Goal: Book appointment/travel/reservation

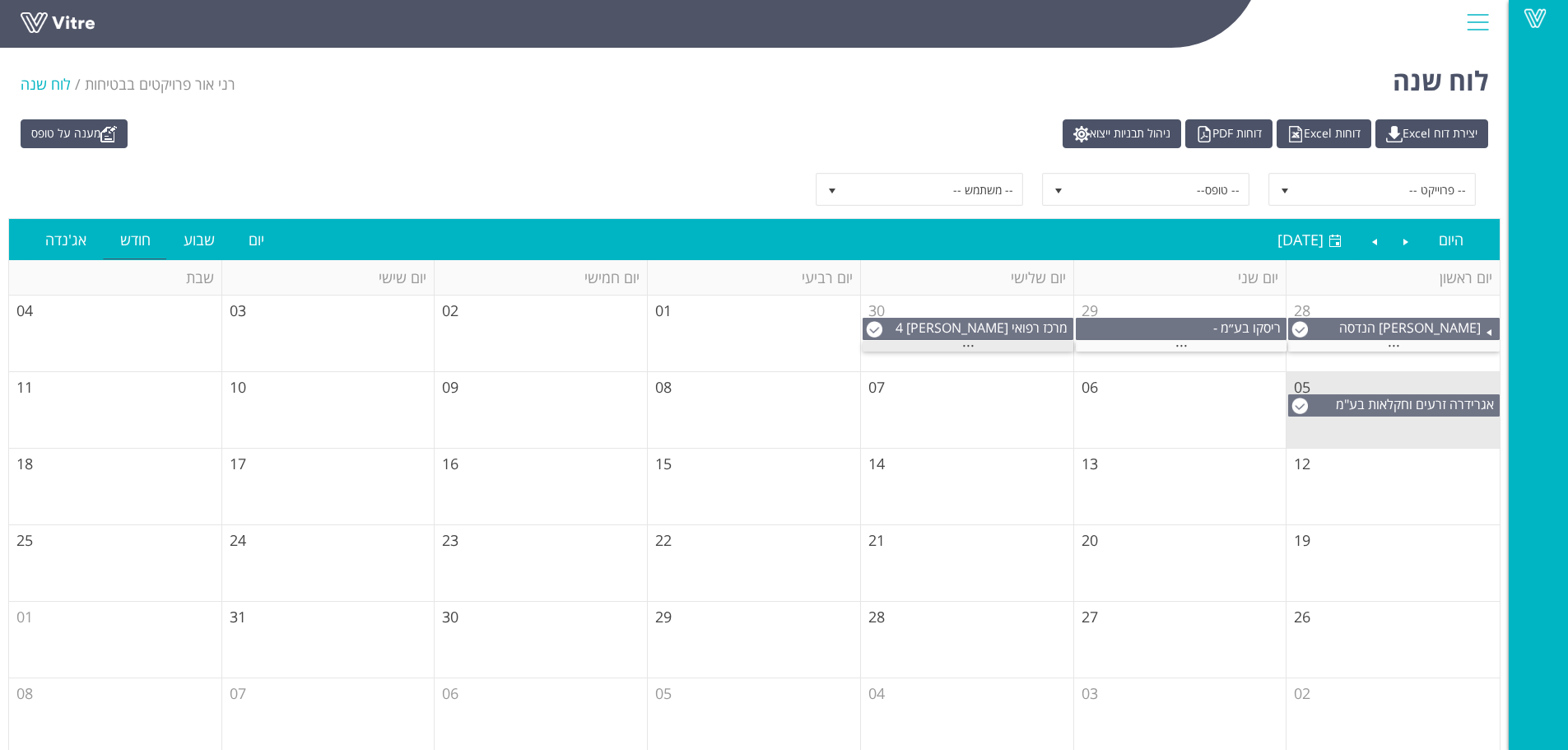
click at [960, 348] on div "..." at bounding box center [968, 346] width 211 height 11
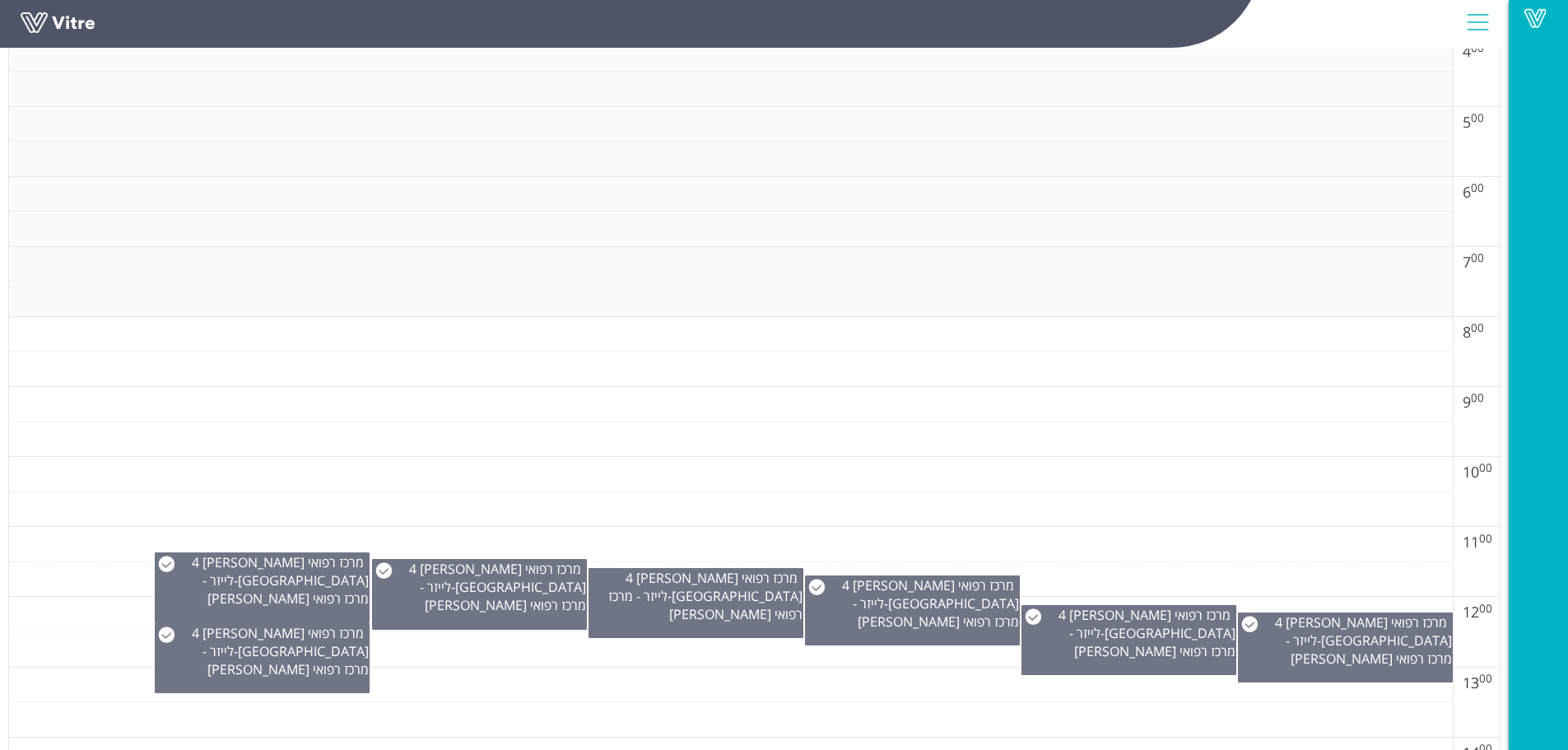
scroll to position [576, 0]
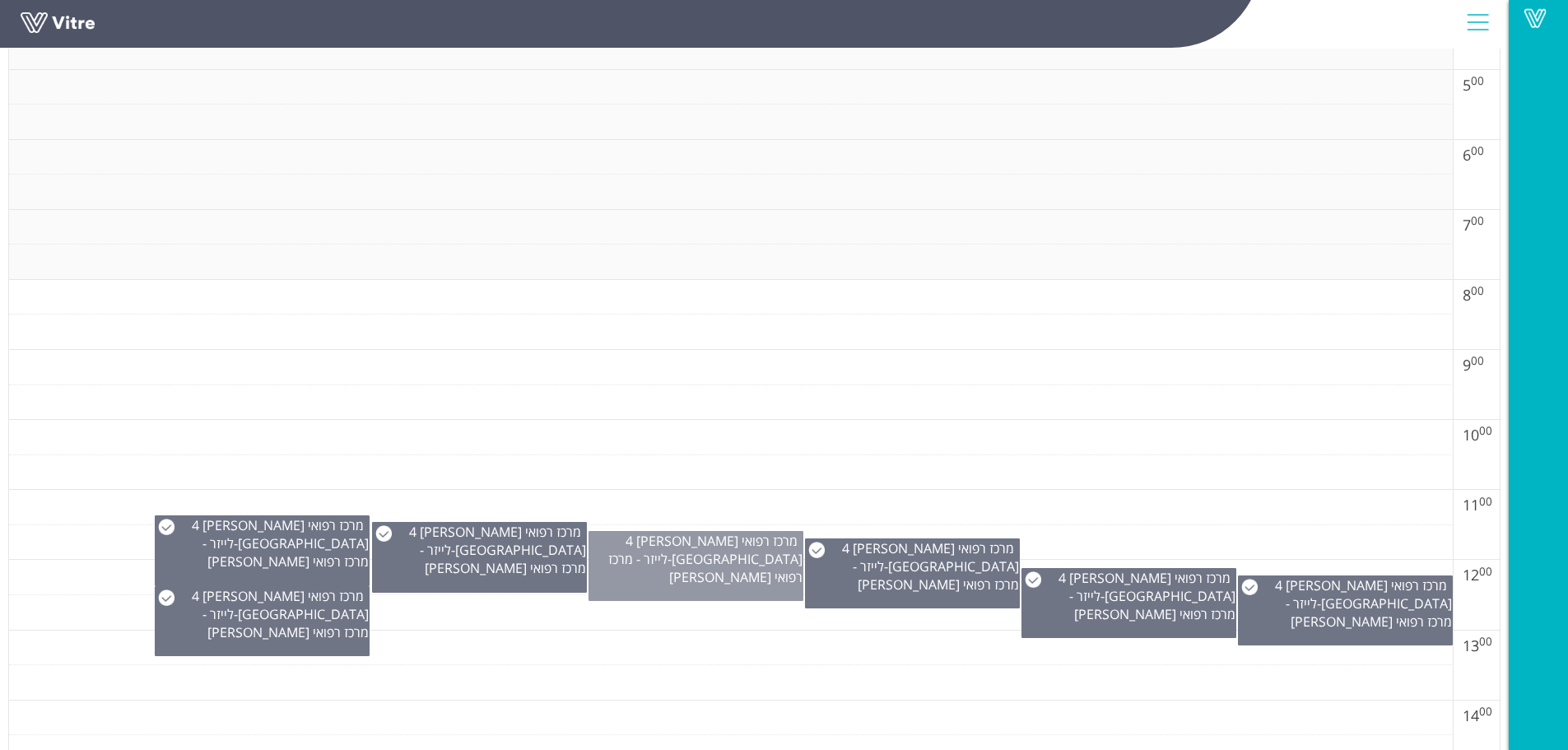
click at [721, 600] on div "מרכז רפואי [PERSON_NAME] - הידיד 4 [GEOGRAPHIC_DATA] - לייזר - מרכז רפואי [PERS…" at bounding box center [695, 566] width 215 height 70
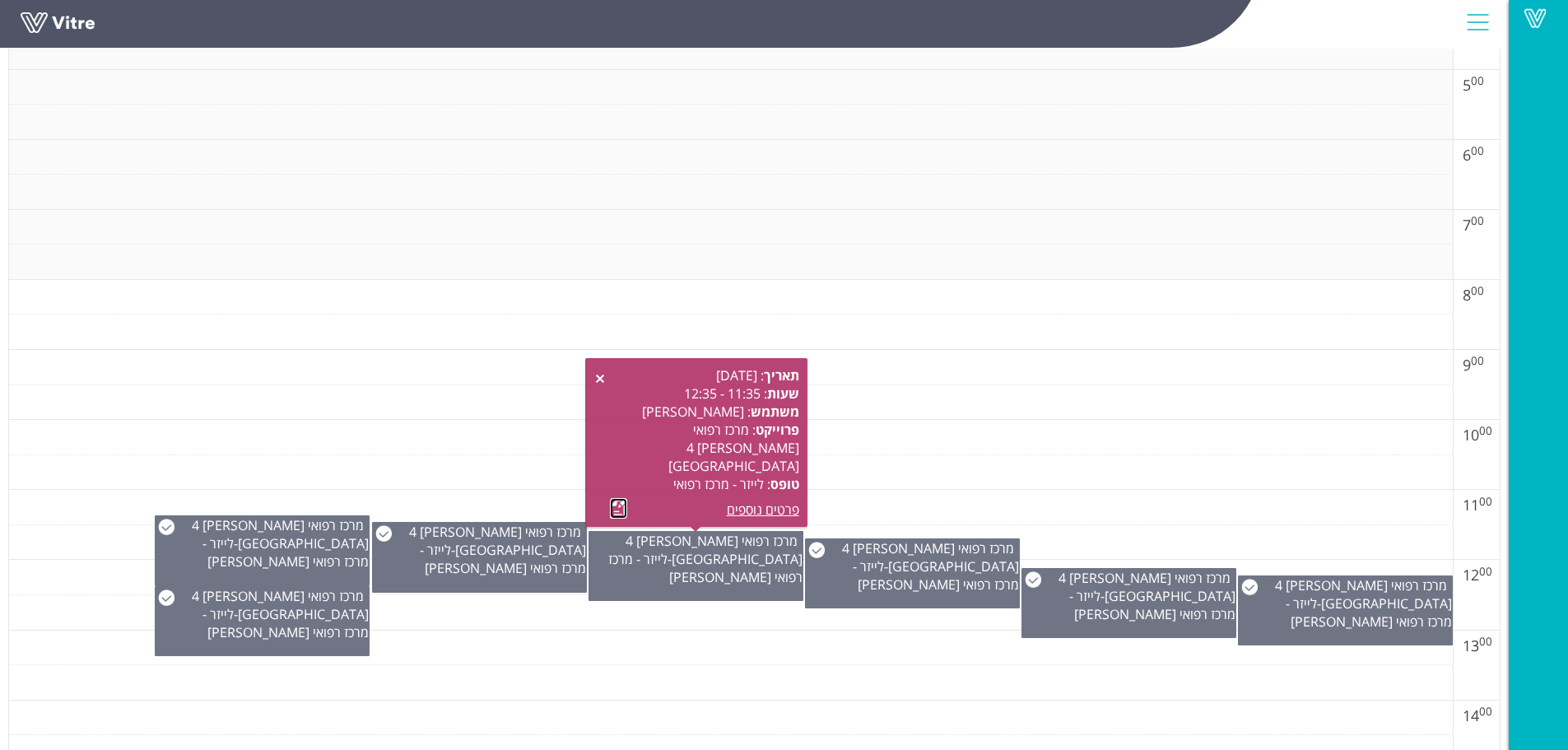
click at [615, 505] on link at bounding box center [618, 508] width 17 height 20
click at [593, 376] on link at bounding box center [599, 379] width 13 height 13
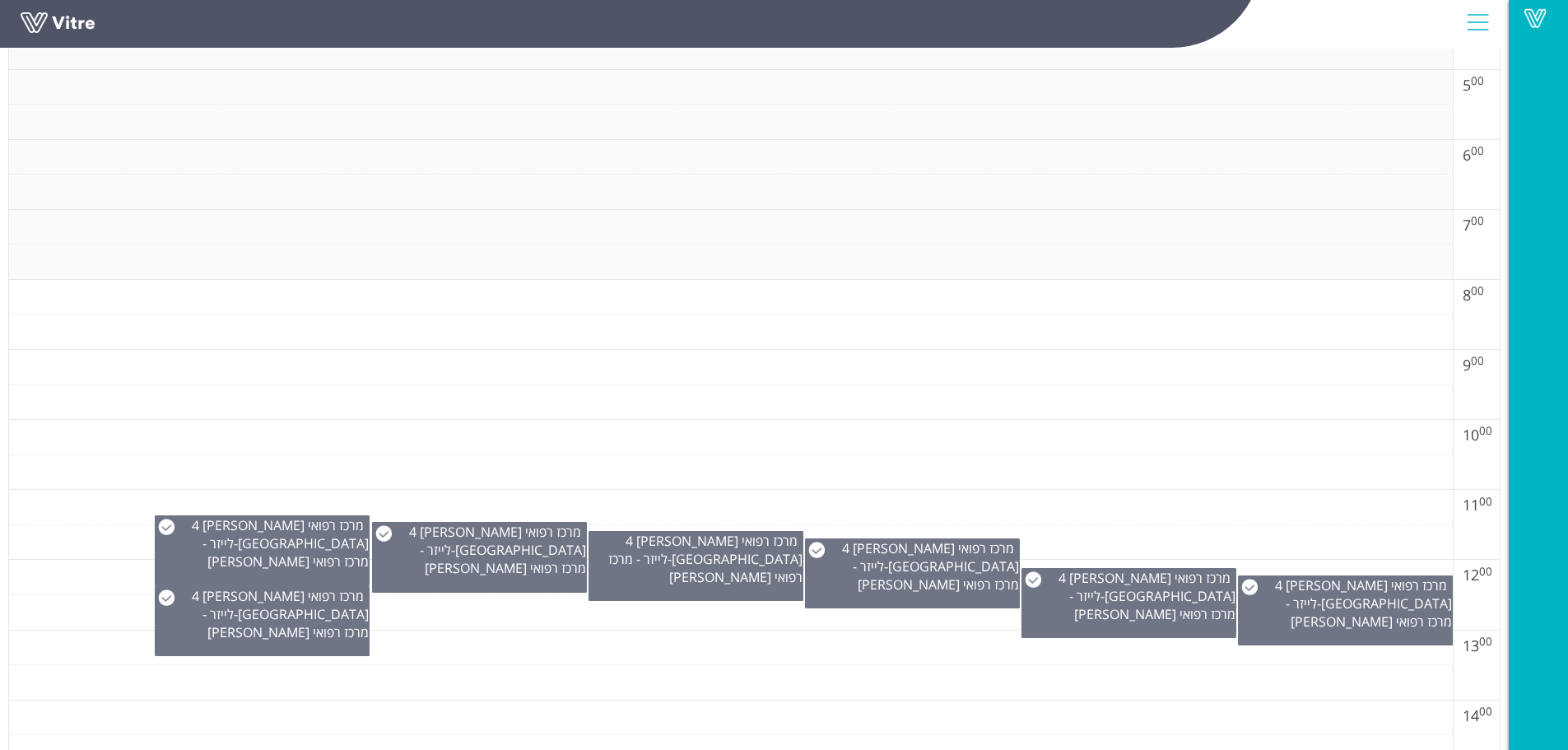
click at [679, 449] on td at bounding box center [730, 437] width 1443 height 36
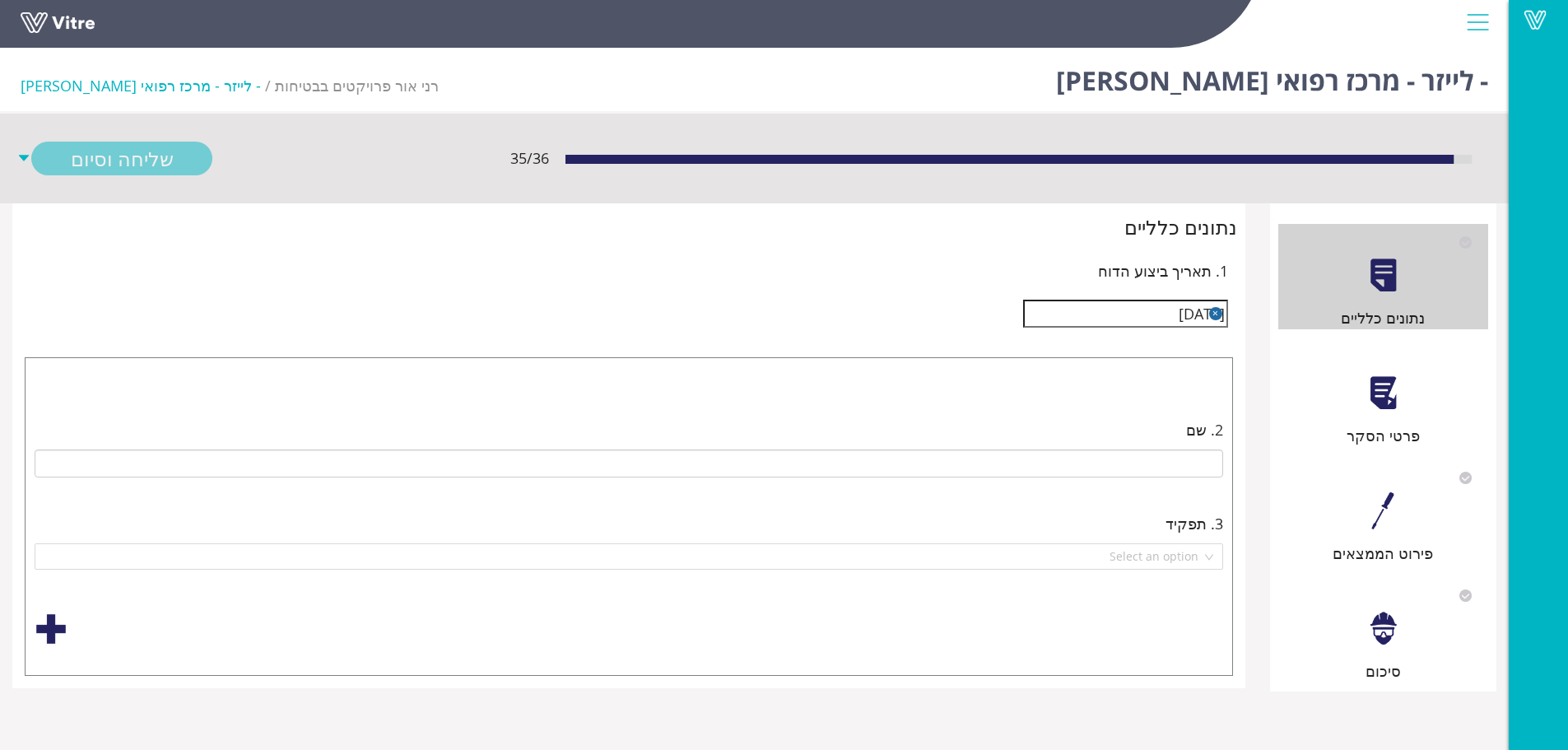
click at [1409, 628] on div "סיכום" at bounding box center [1384, 630] width 210 height 105
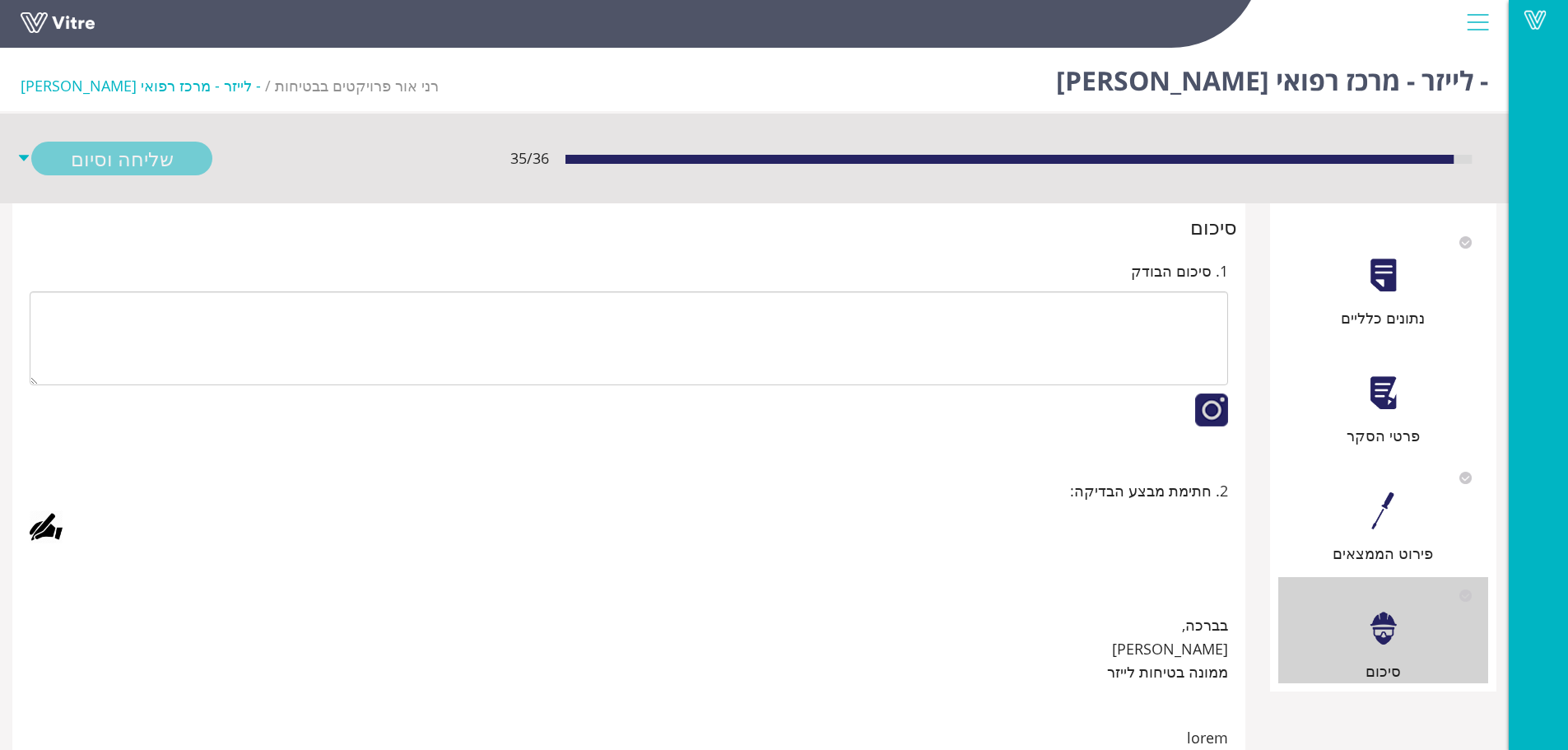
click at [1378, 511] on div at bounding box center [1384, 511] width 37 height 37
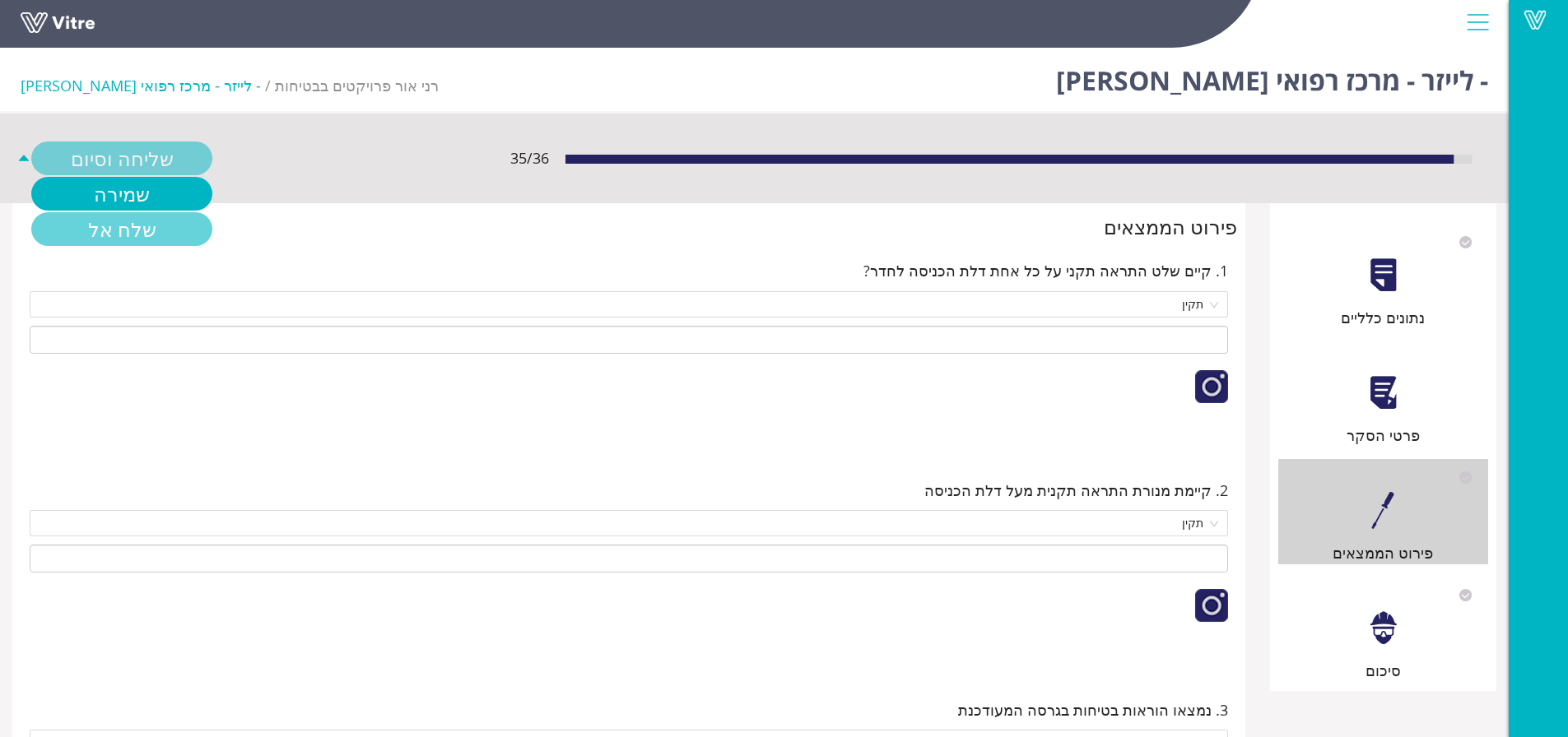
click at [90, 223] on link "שלח אל" at bounding box center [121, 229] width 181 height 34
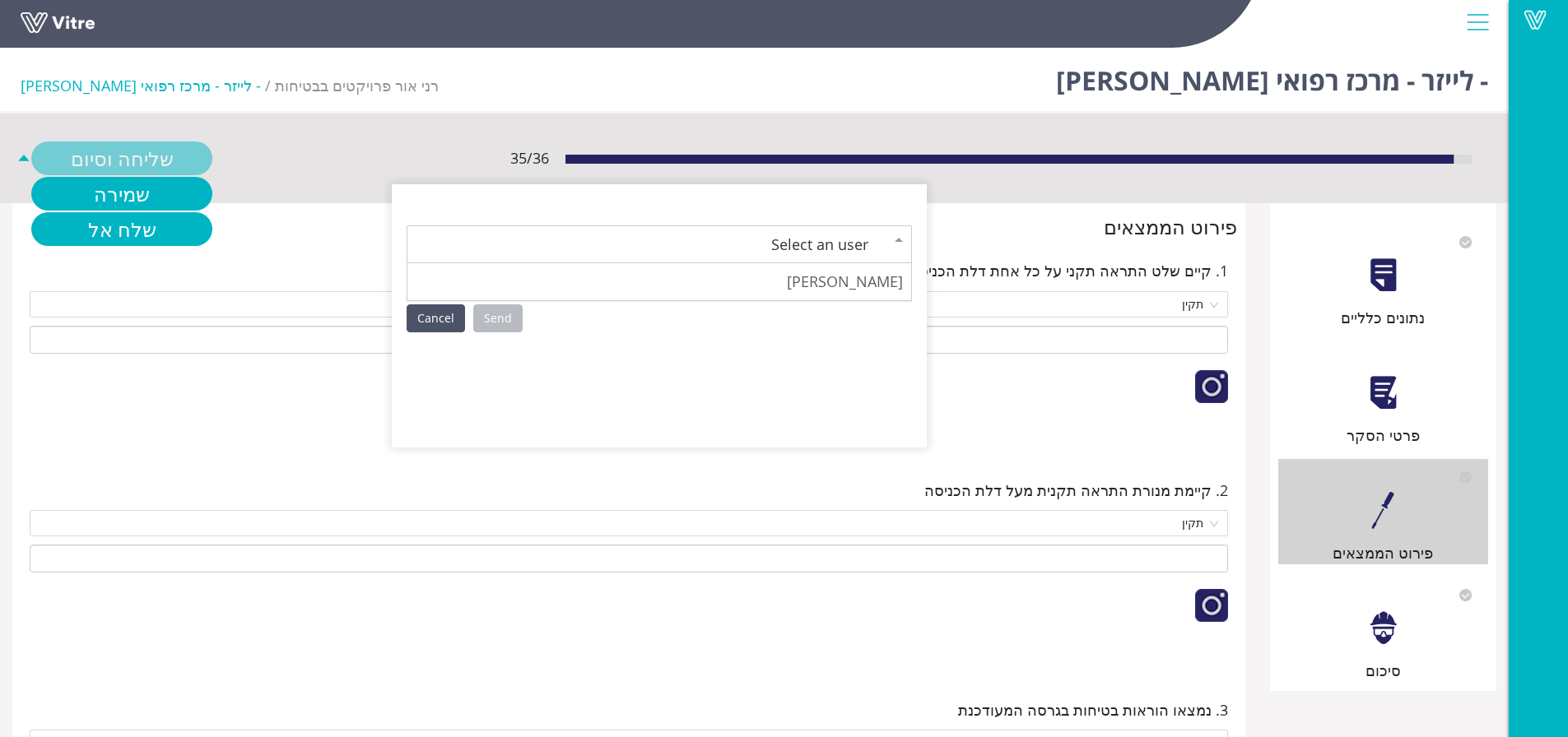
click at [558, 243] on div "Select an user" at bounding box center [642, 245] width 452 height 23
click at [490, 322] on link "Send" at bounding box center [497, 318] width 49 height 28
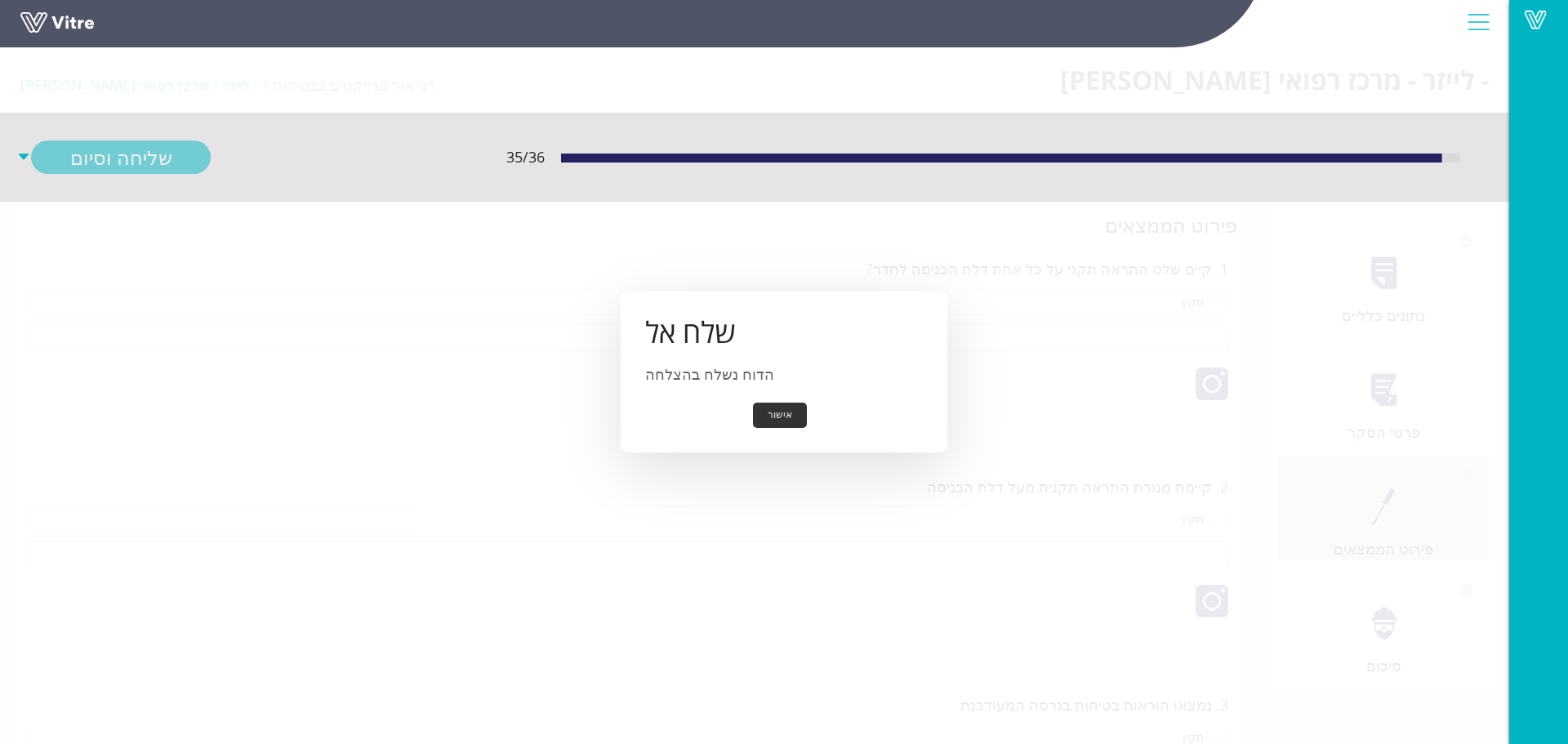
click at [776, 414] on button "אישור" at bounding box center [779, 415] width 54 height 26
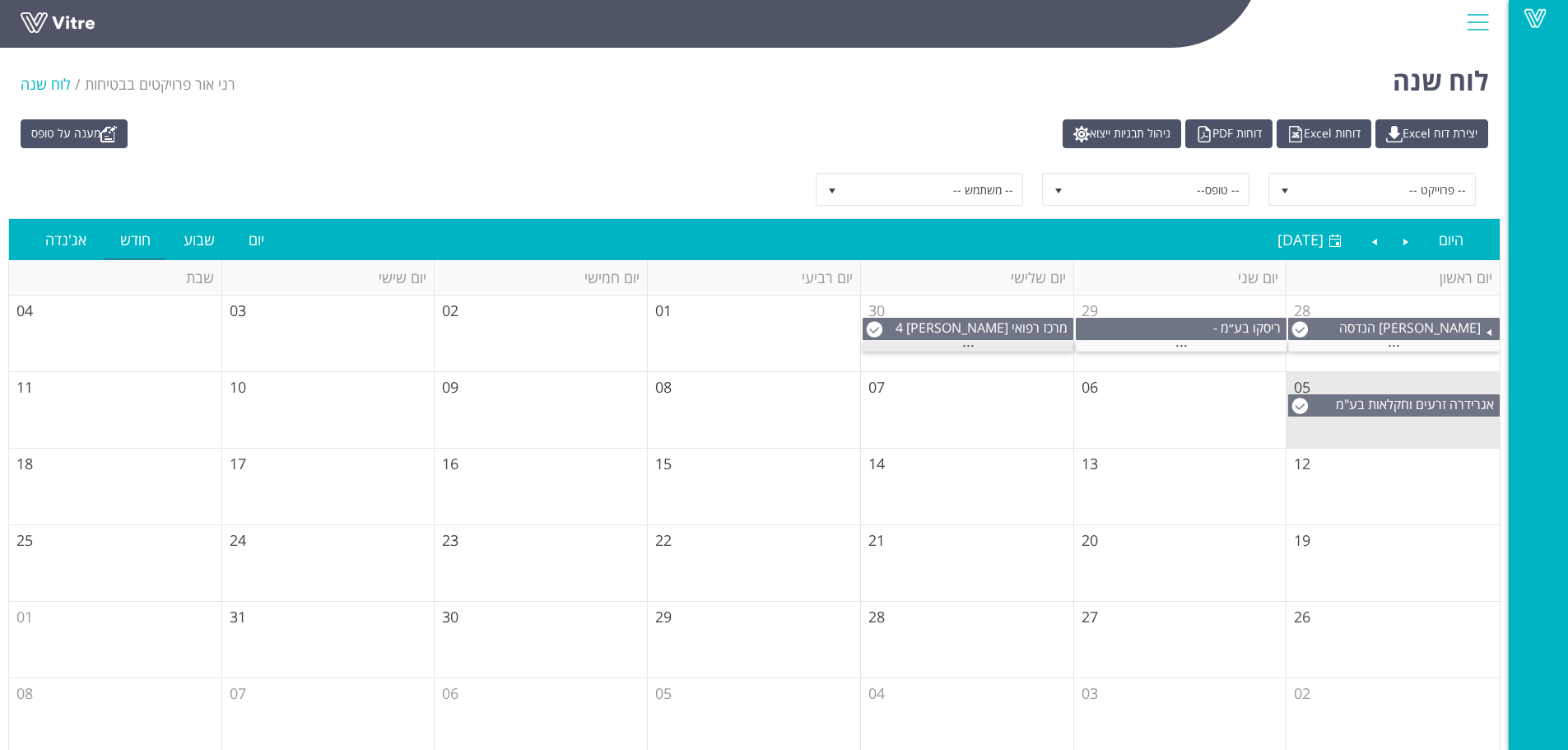
click at [966, 346] on span "..." at bounding box center [969, 341] width 12 height 18
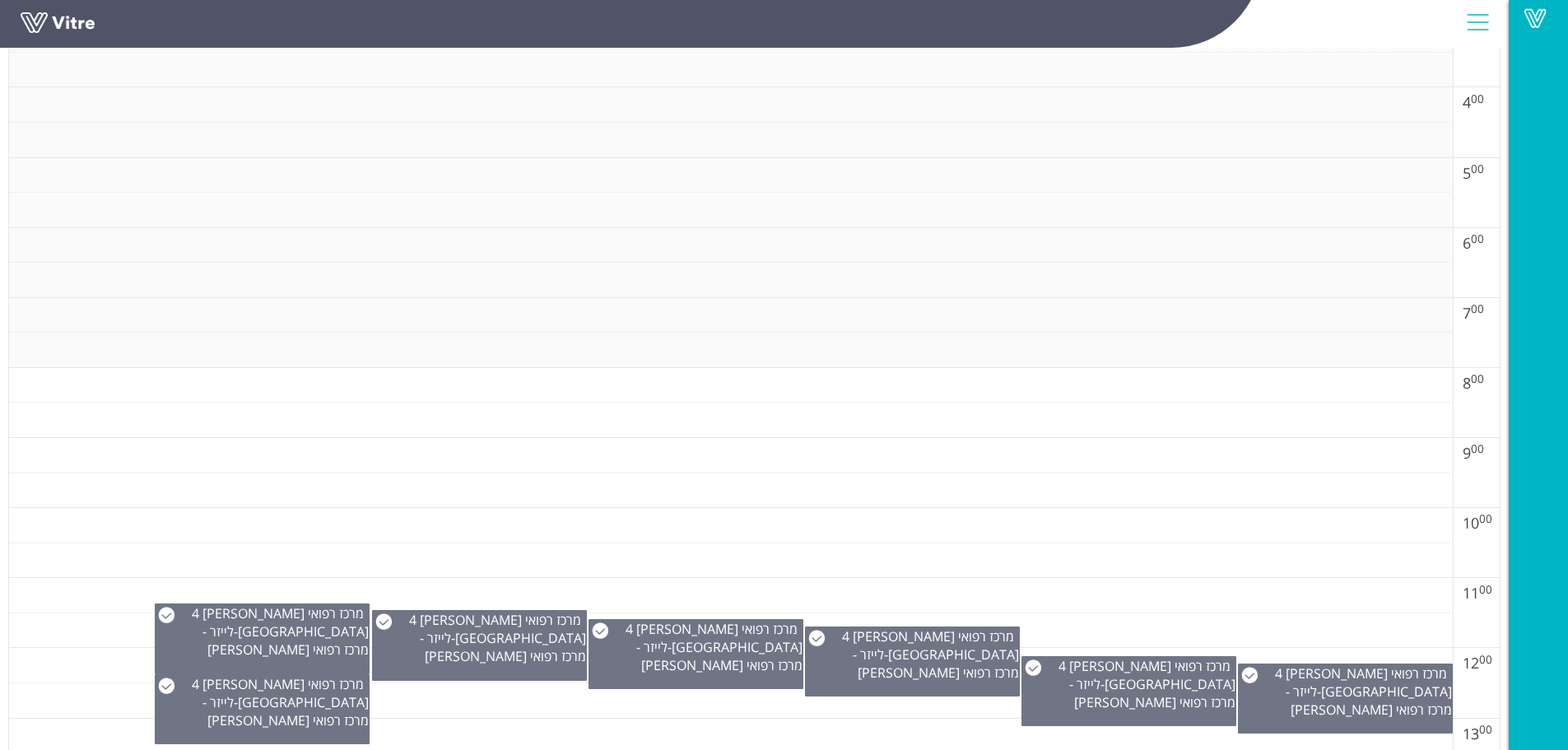
scroll to position [494, 0]
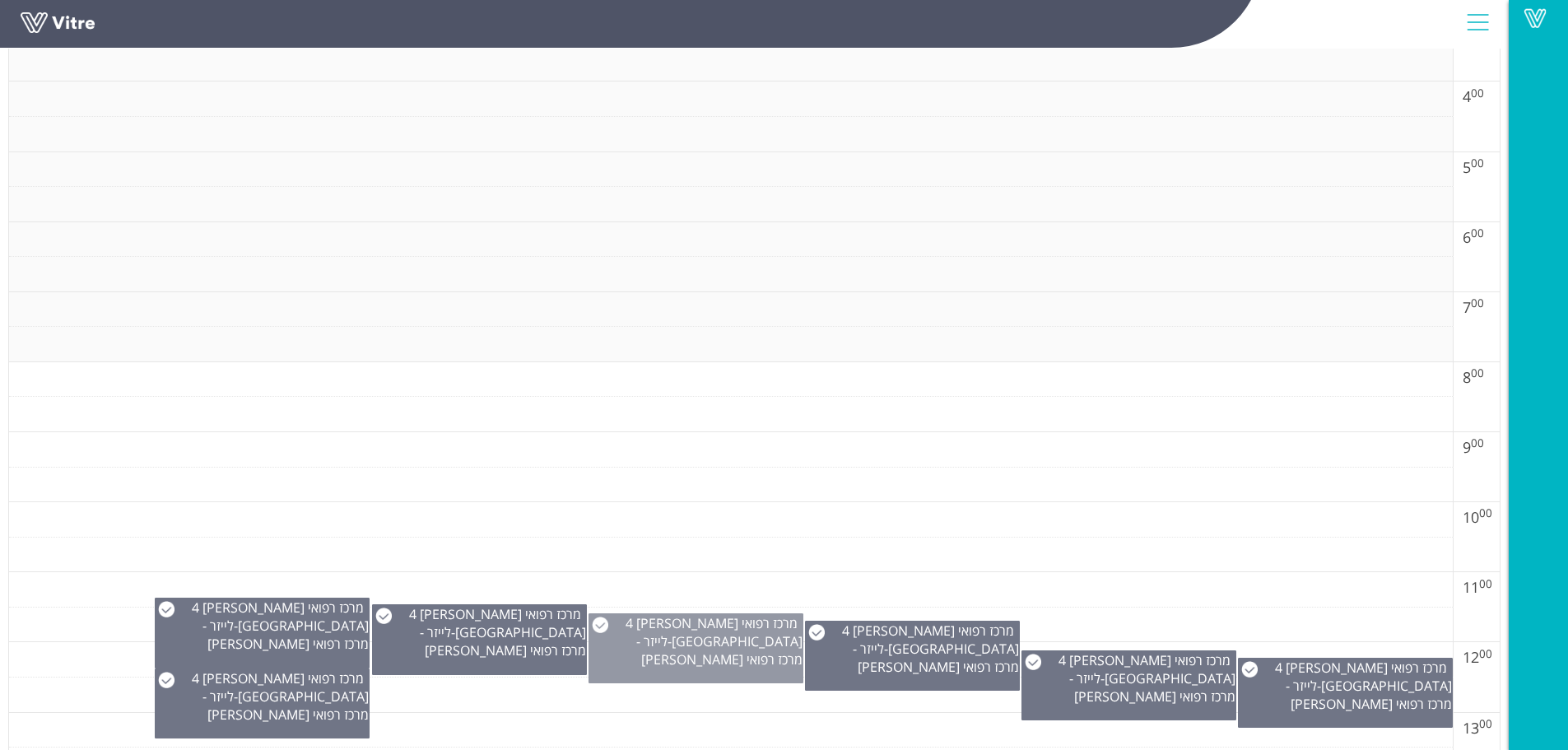
click at [681, 662] on div "מרכז רפואי [PERSON_NAME] - הידיד 4 [GEOGRAPHIC_DATA] - לייזר - מרכז רפואי [PERS…" at bounding box center [695, 648] width 215 height 70
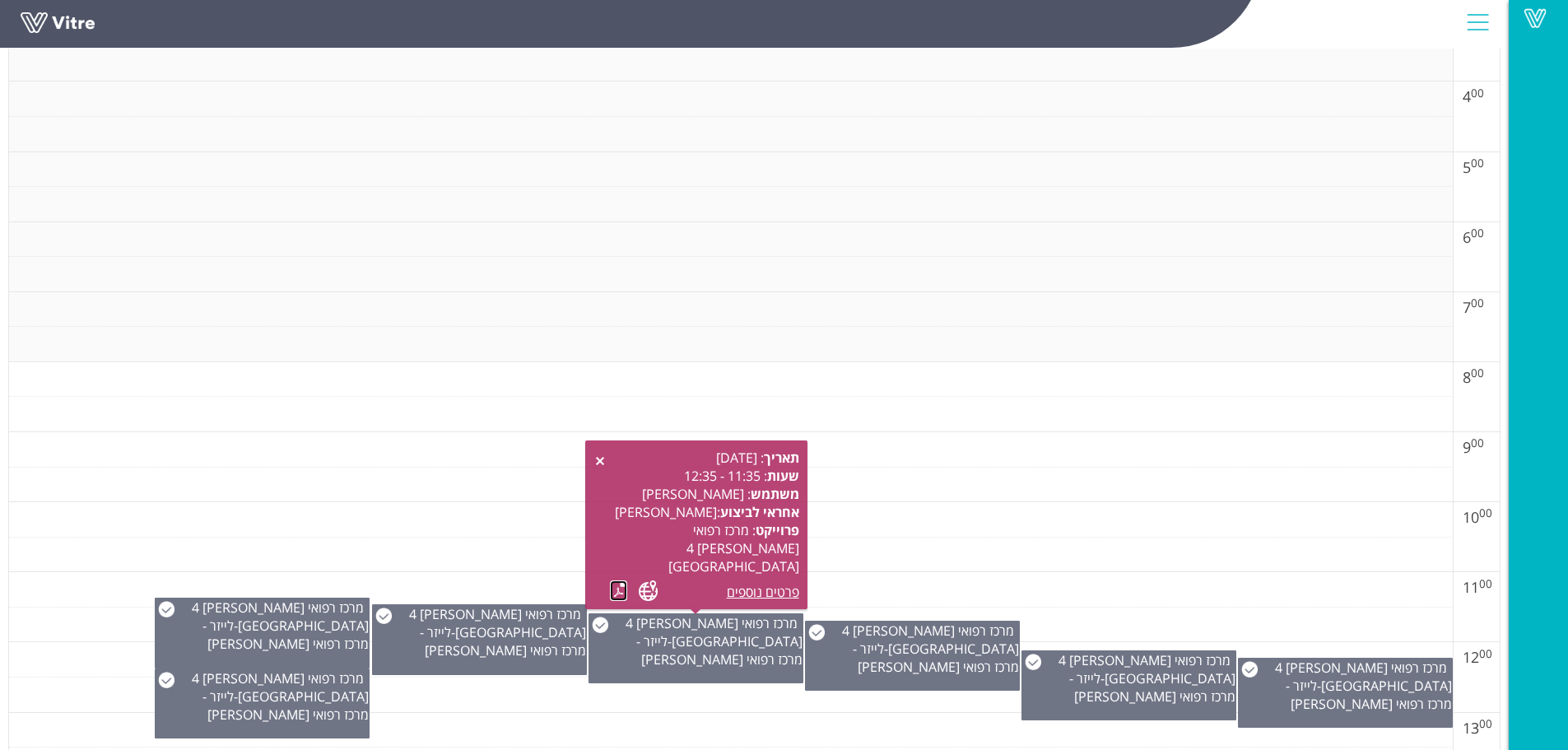
click at [617, 591] on link at bounding box center [618, 591] width 17 height 20
